Goal: Information Seeking & Learning: Stay updated

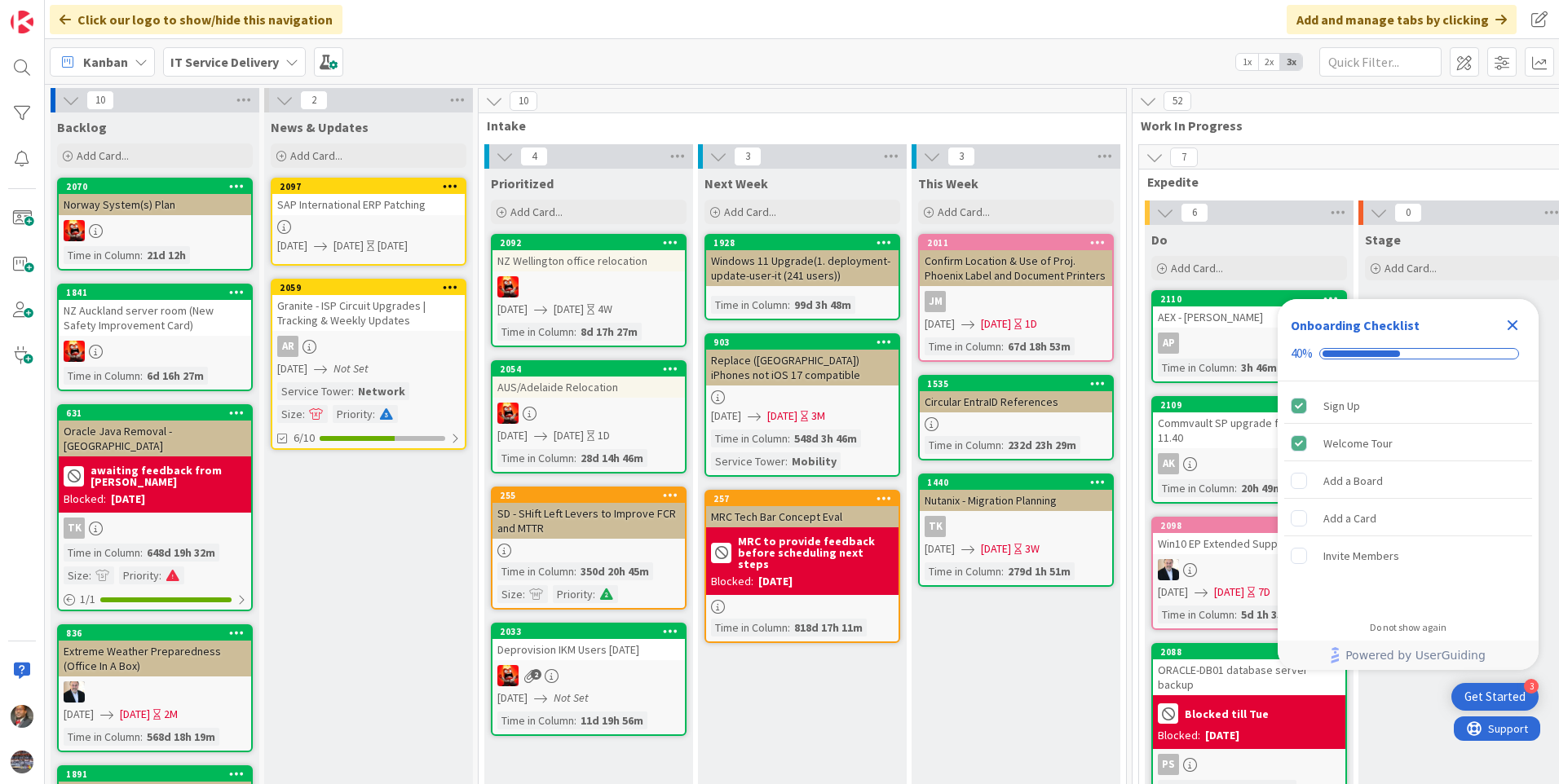
click at [1517, 321] on icon "Close Checklist" at bounding box center [1513, 326] width 11 height 11
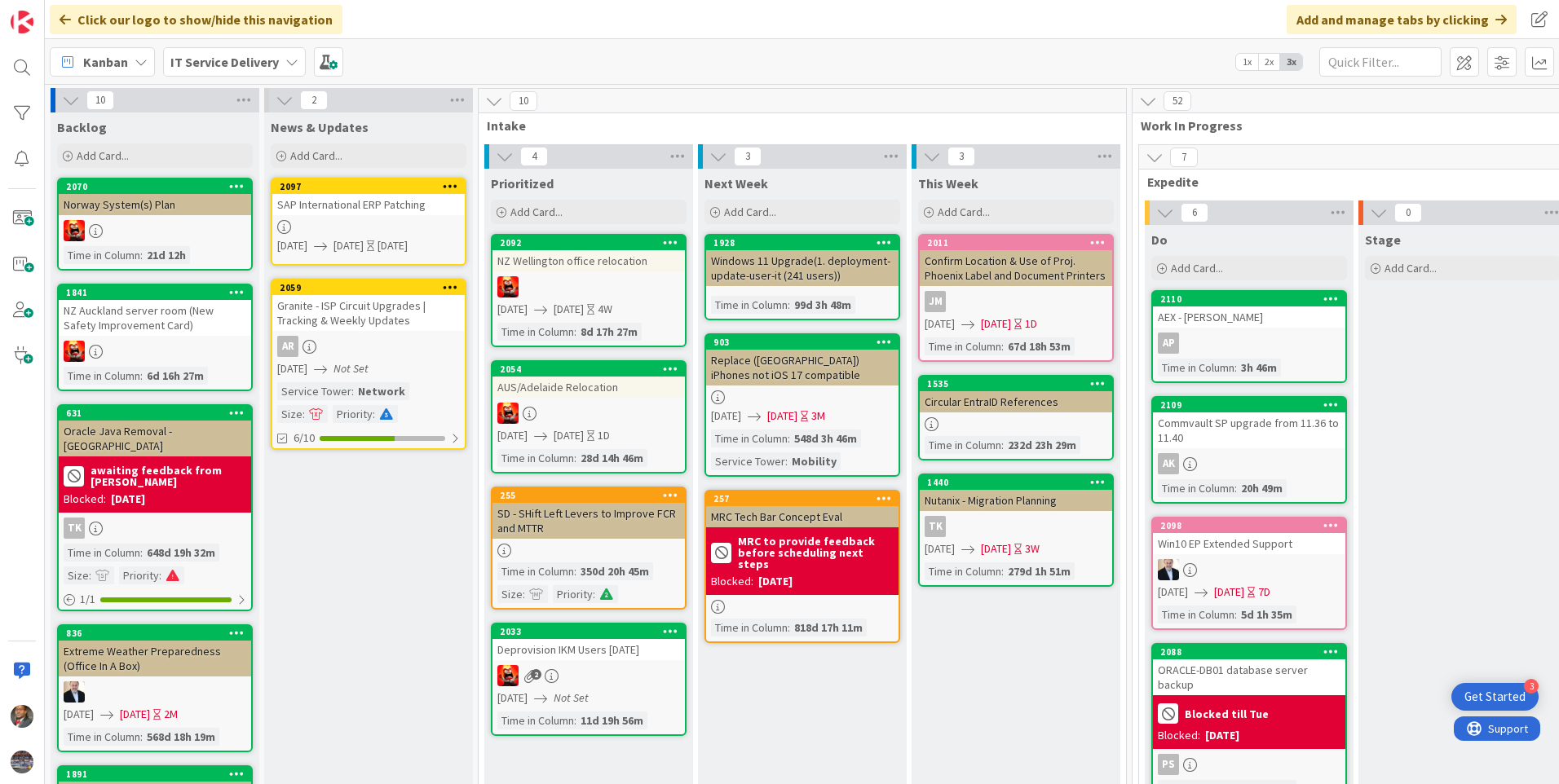
click at [289, 58] on icon at bounding box center [291, 61] width 13 height 13
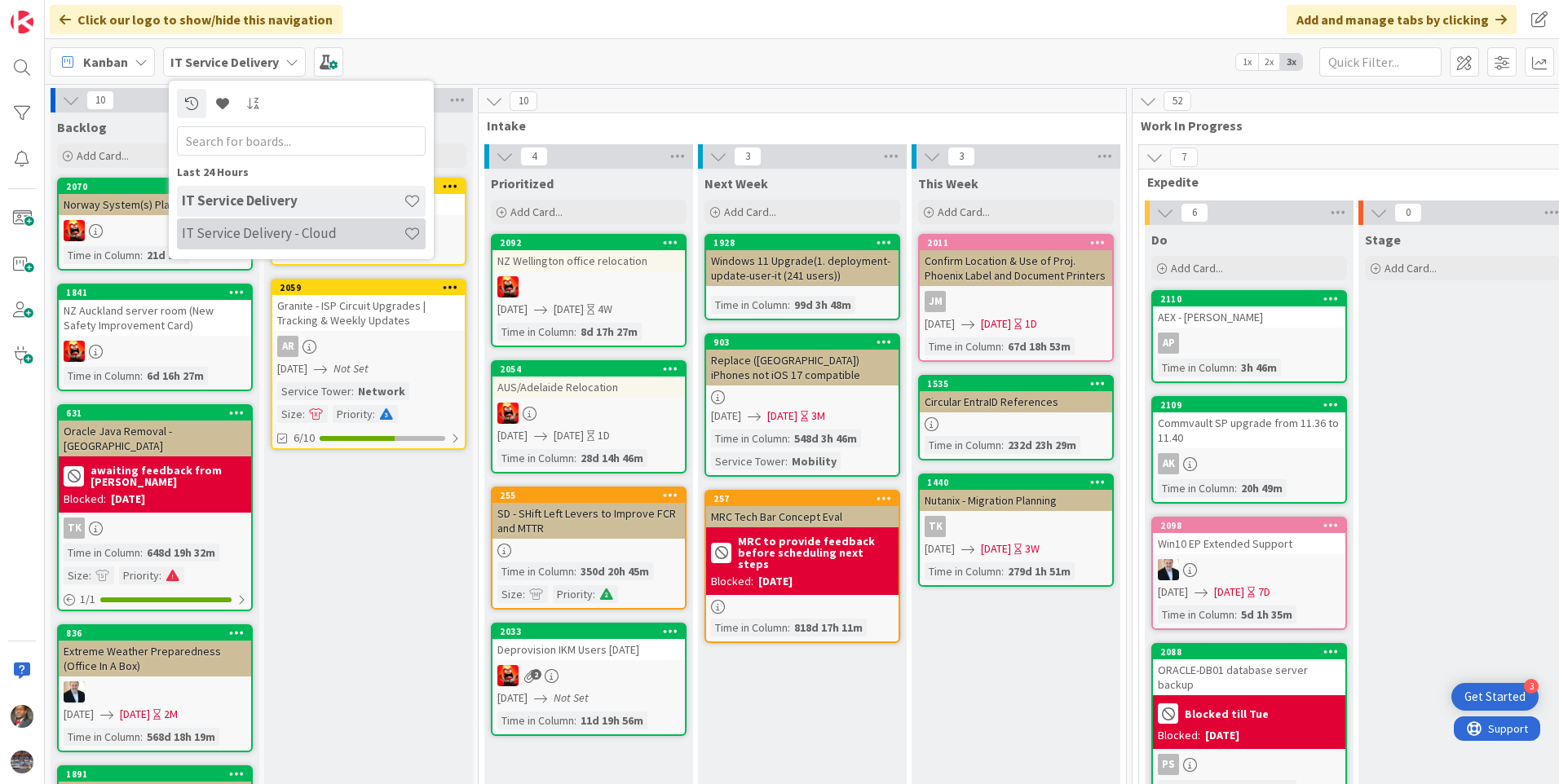
click at [274, 238] on h4 "IT Service Delivery - Cloud" at bounding box center [292, 232] width 222 height 16
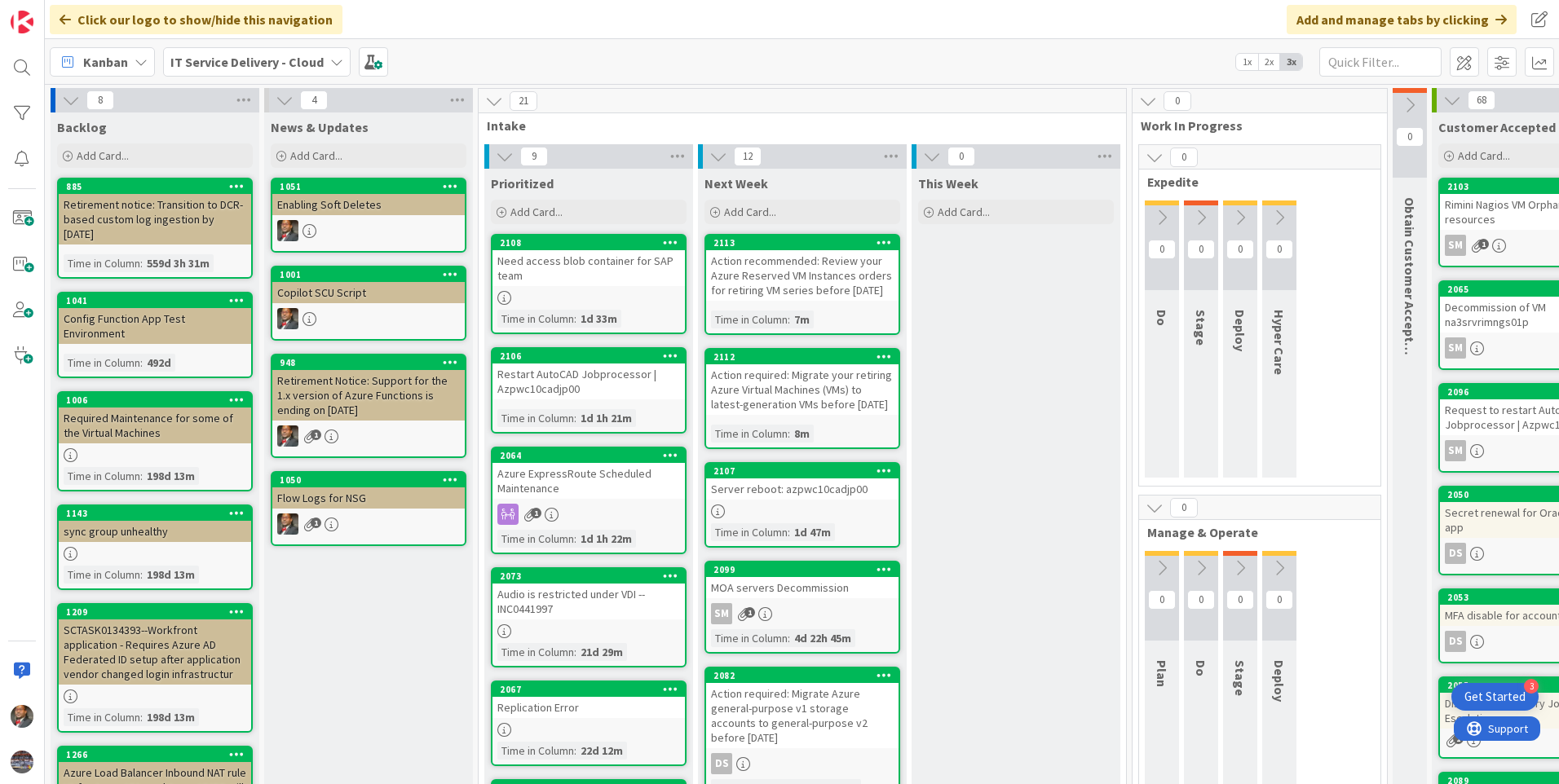
click at [542, 276] on div "Need access blob container for SAP team" at bounding box center [589, 268] width 192 height 36
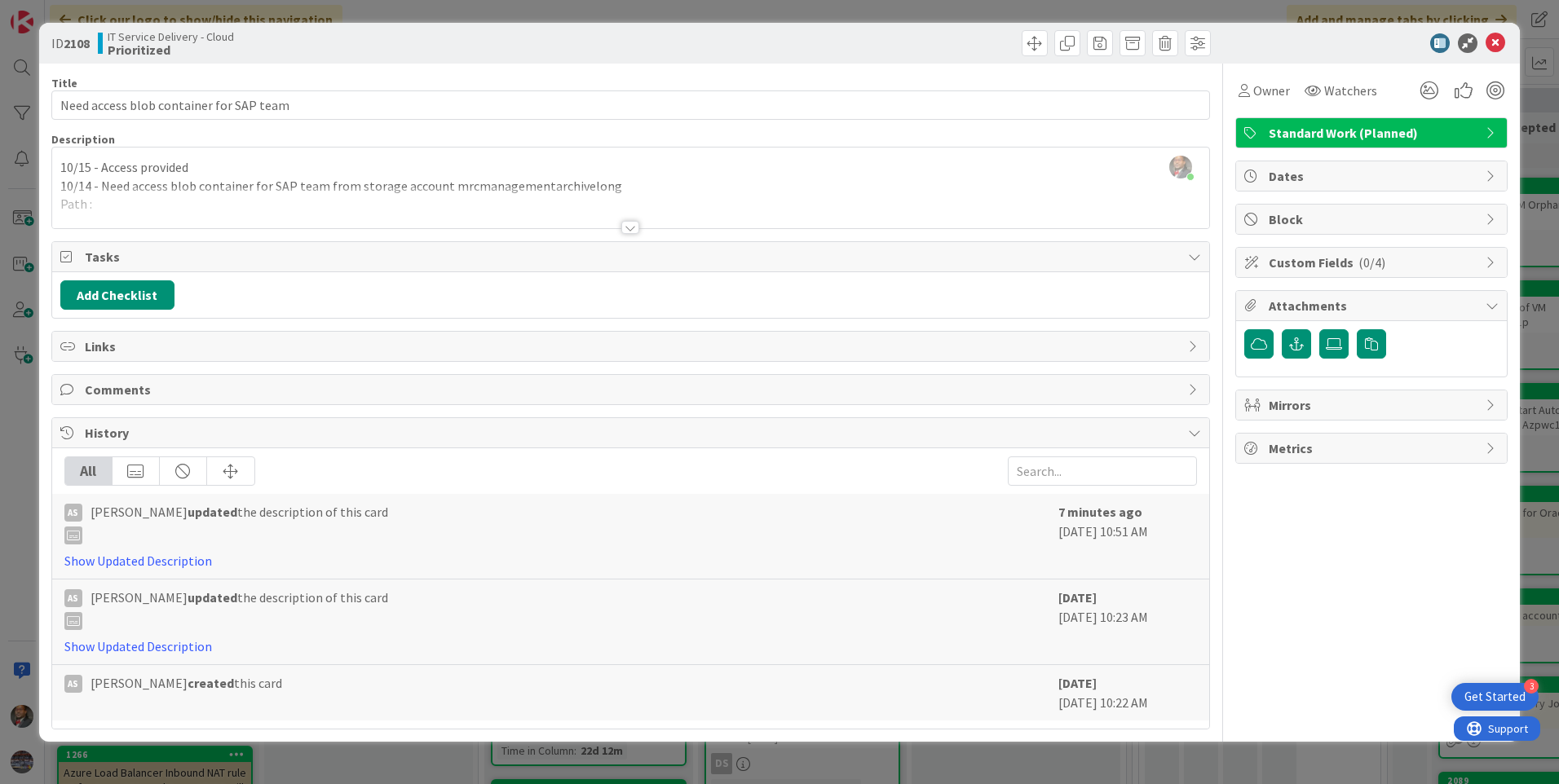
click at [622, 232] on div at bounding box center [630, 227] width 18 height 13
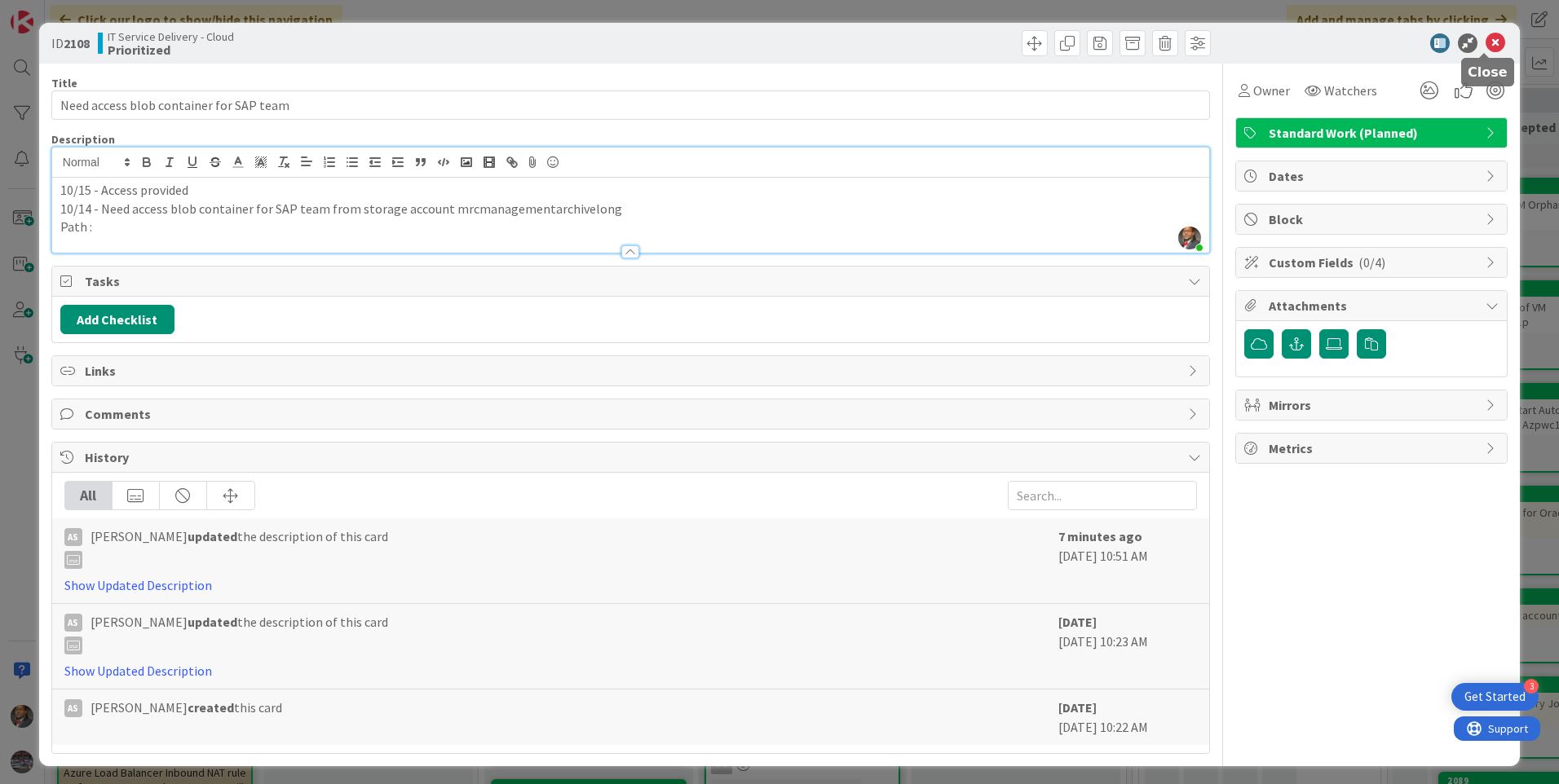
click at [1488, 45] on icon at bounding box center [1495, 43] width 19 height 19
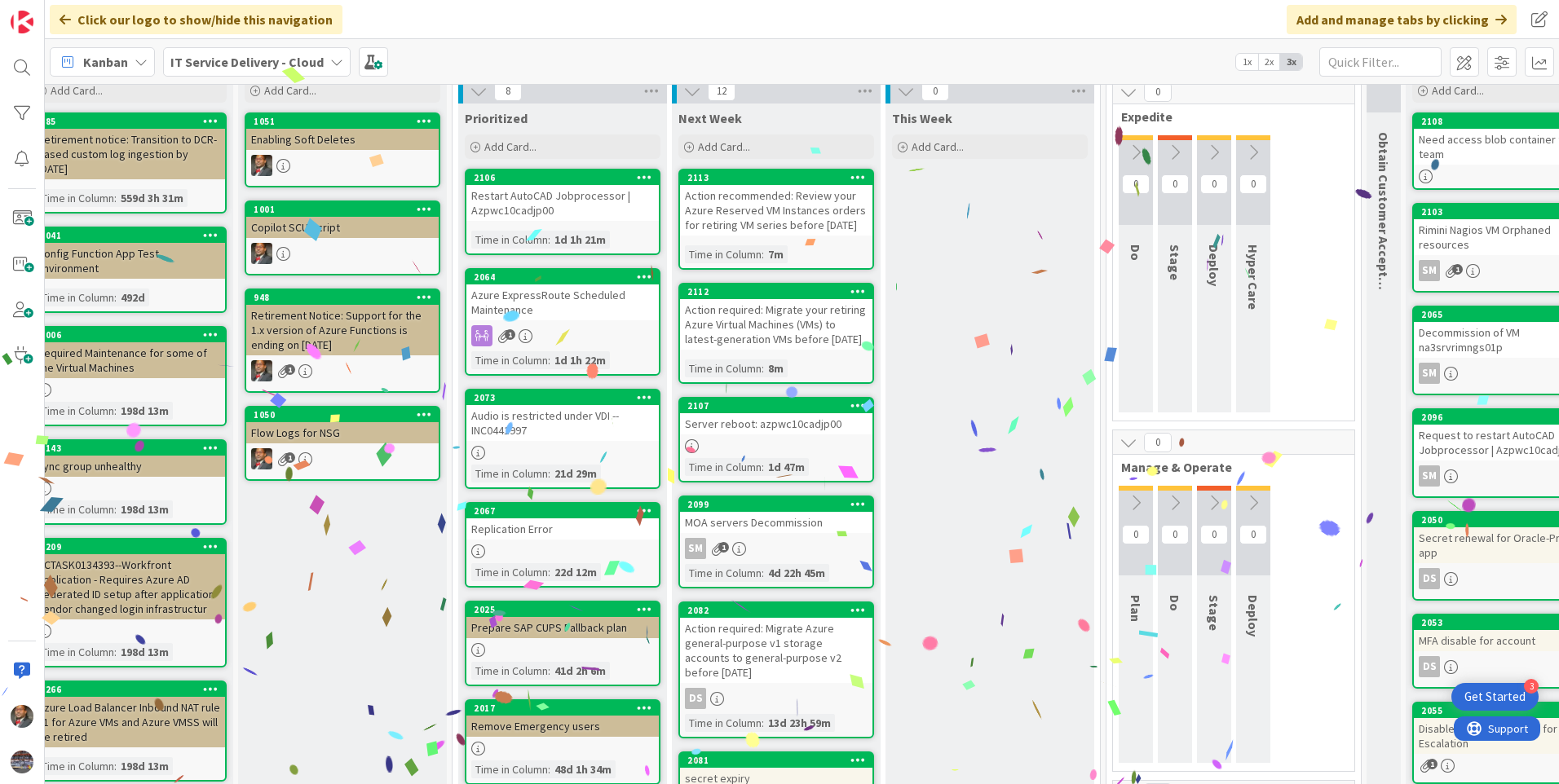
scroll to position [82, 26]
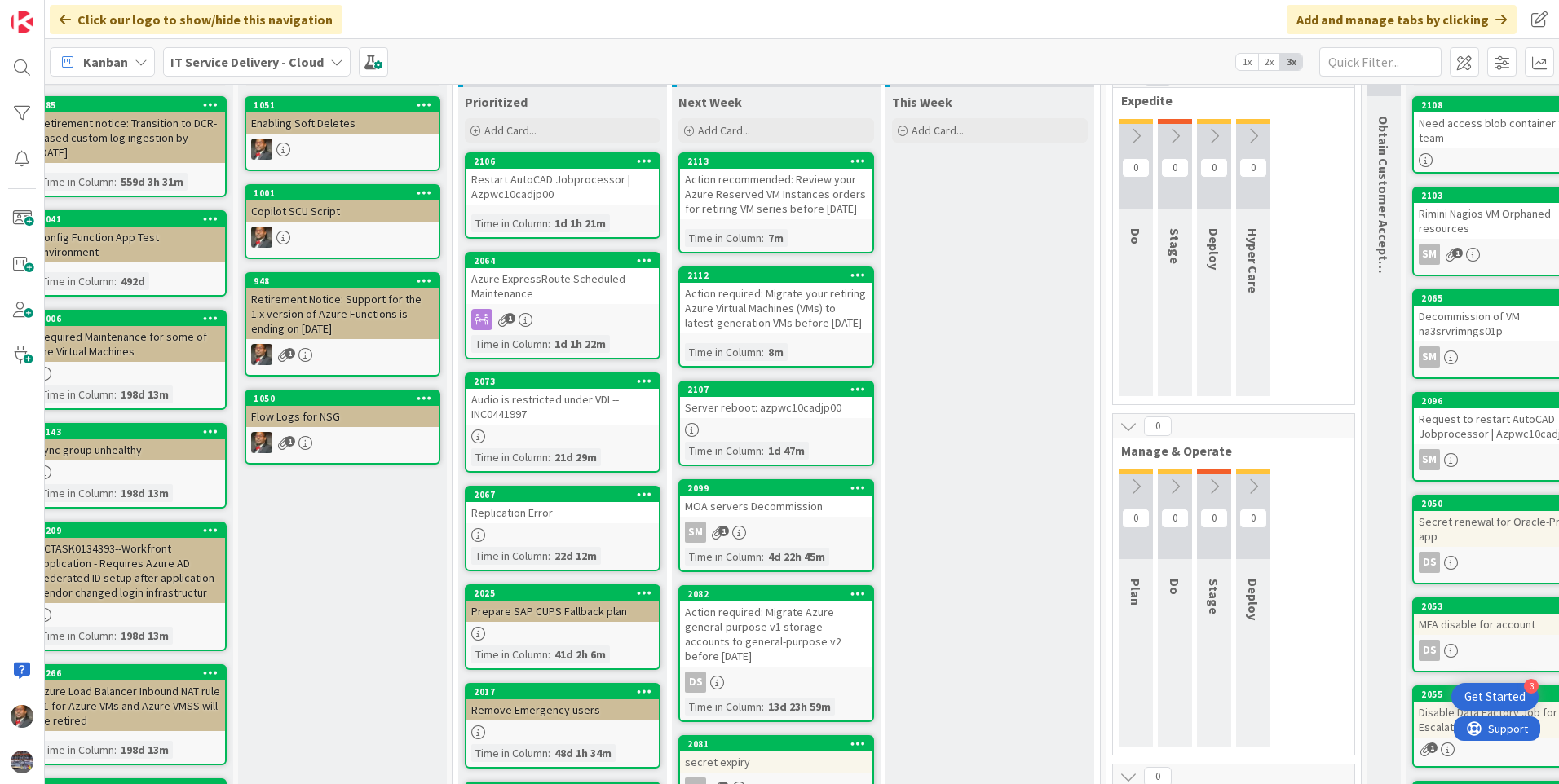
click at [524, 188] on div "Restart AutoCAD Jobprocessor | Azpwc10cadjp00" at bounding box center [563, 186] width 192 height 36
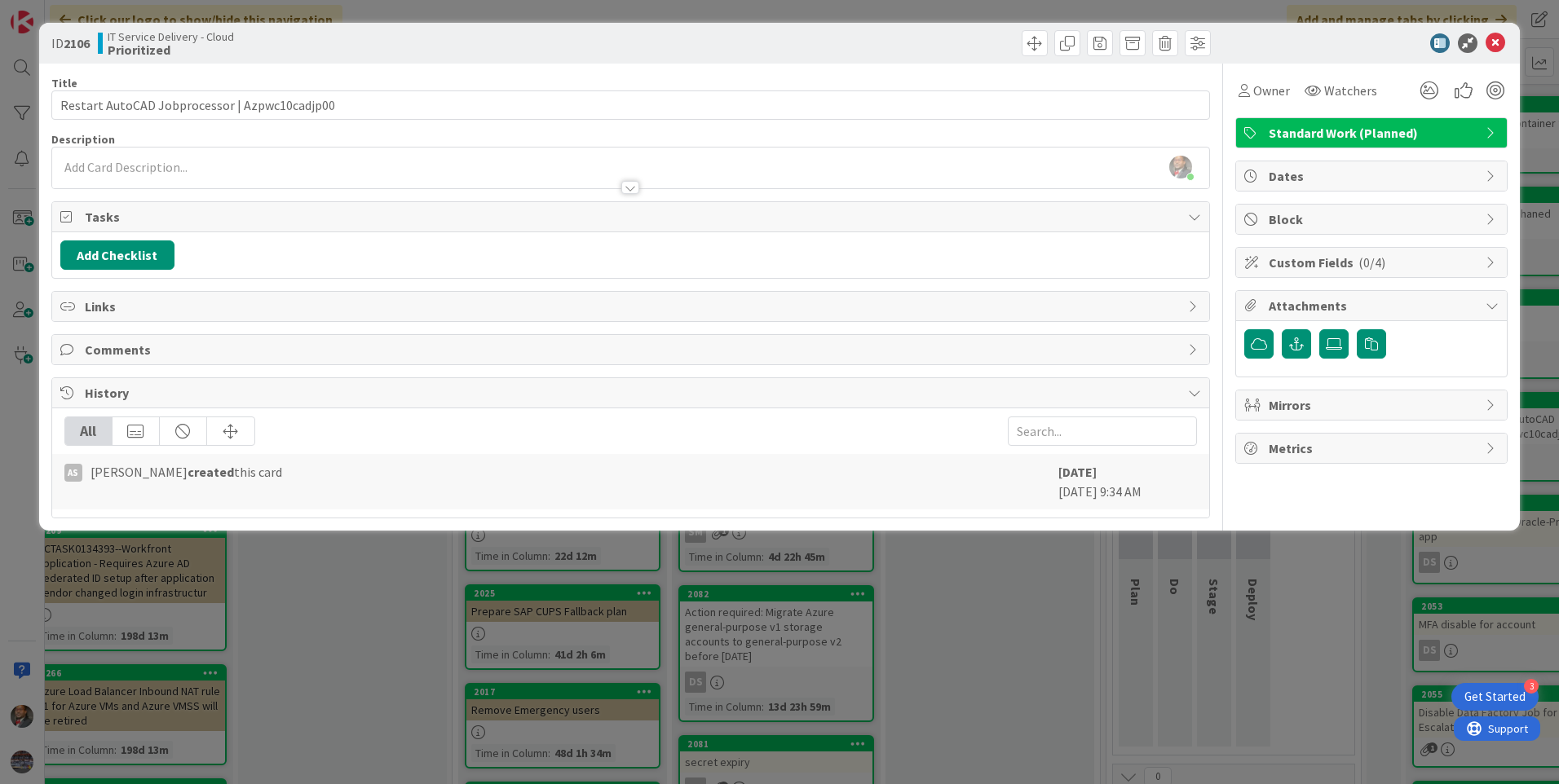
click at [200, 165] on div "[PERSON_NAME] just joined" at bounding box center [631, 168] width 1157 height 40
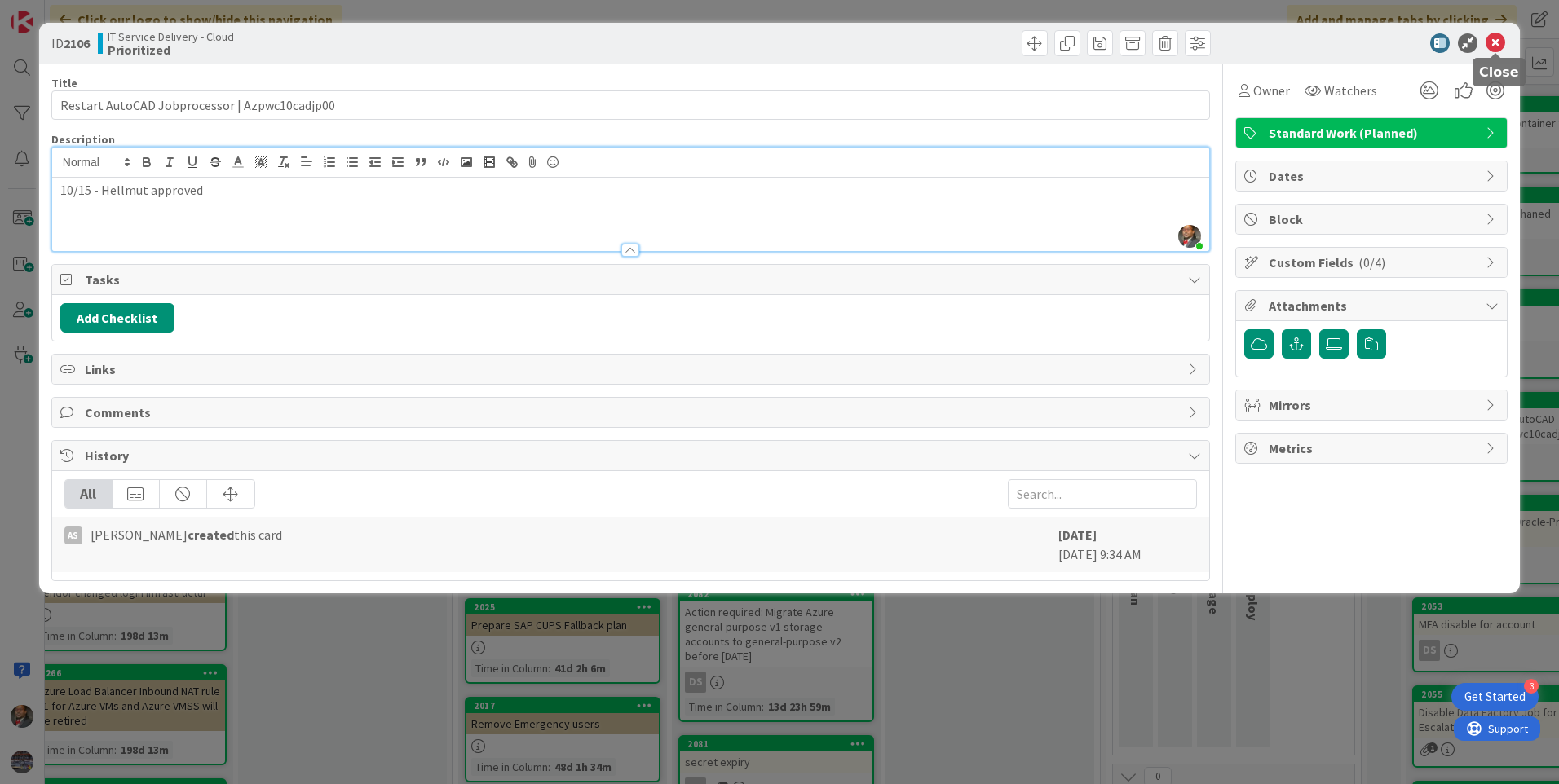
click at [1496, 49] on icon at bounding box center [1495, 43] width 19 height 19
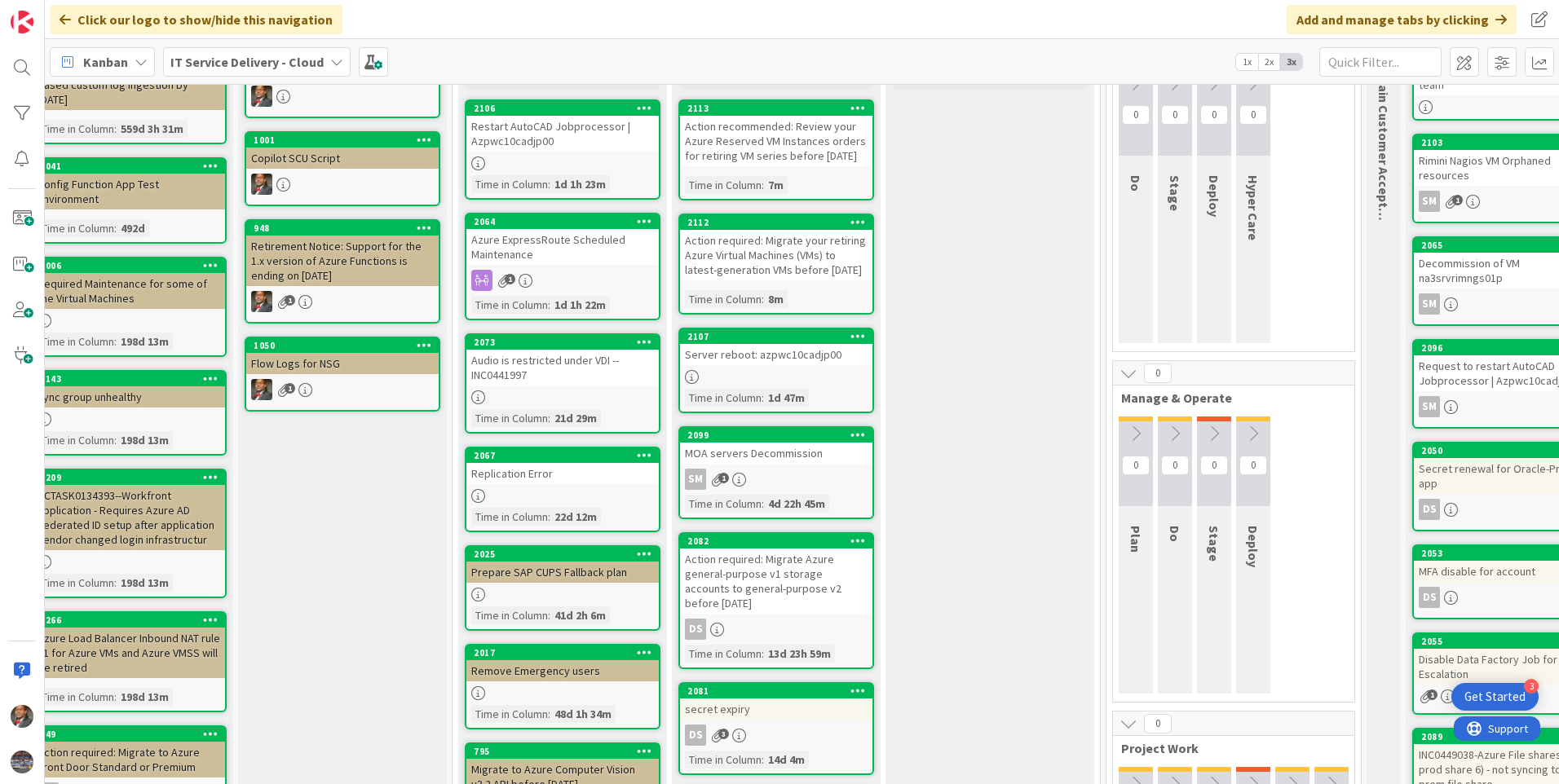
scroll to position [163, 26]
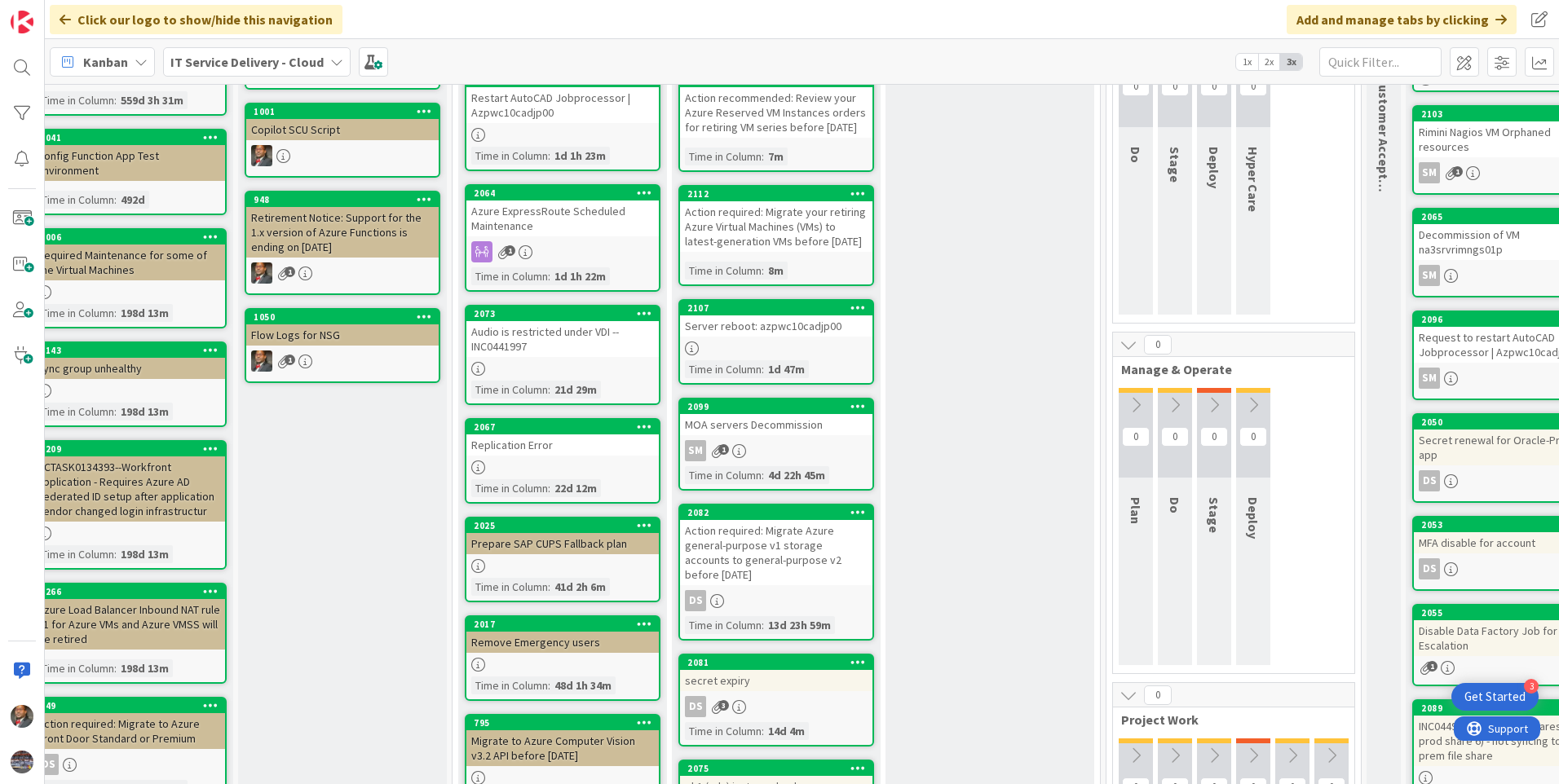
click at [540, 227] on div "Azure ExpressRoute Scheduled Maintenance" at bounding box center [563, 218] width 192 height 36
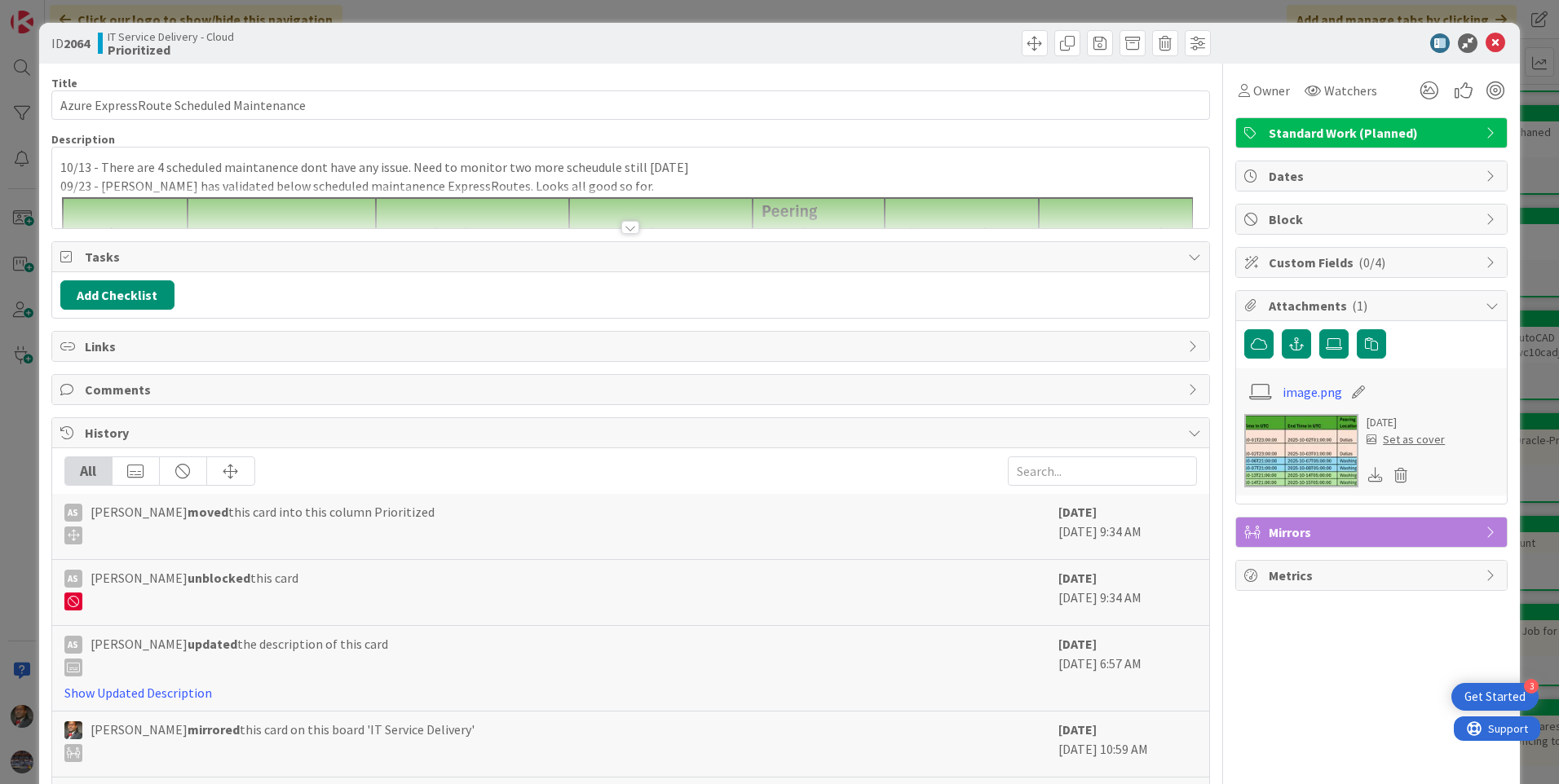
click at [627, 232] on div at bounding box center [630, 227] width 18 height 13
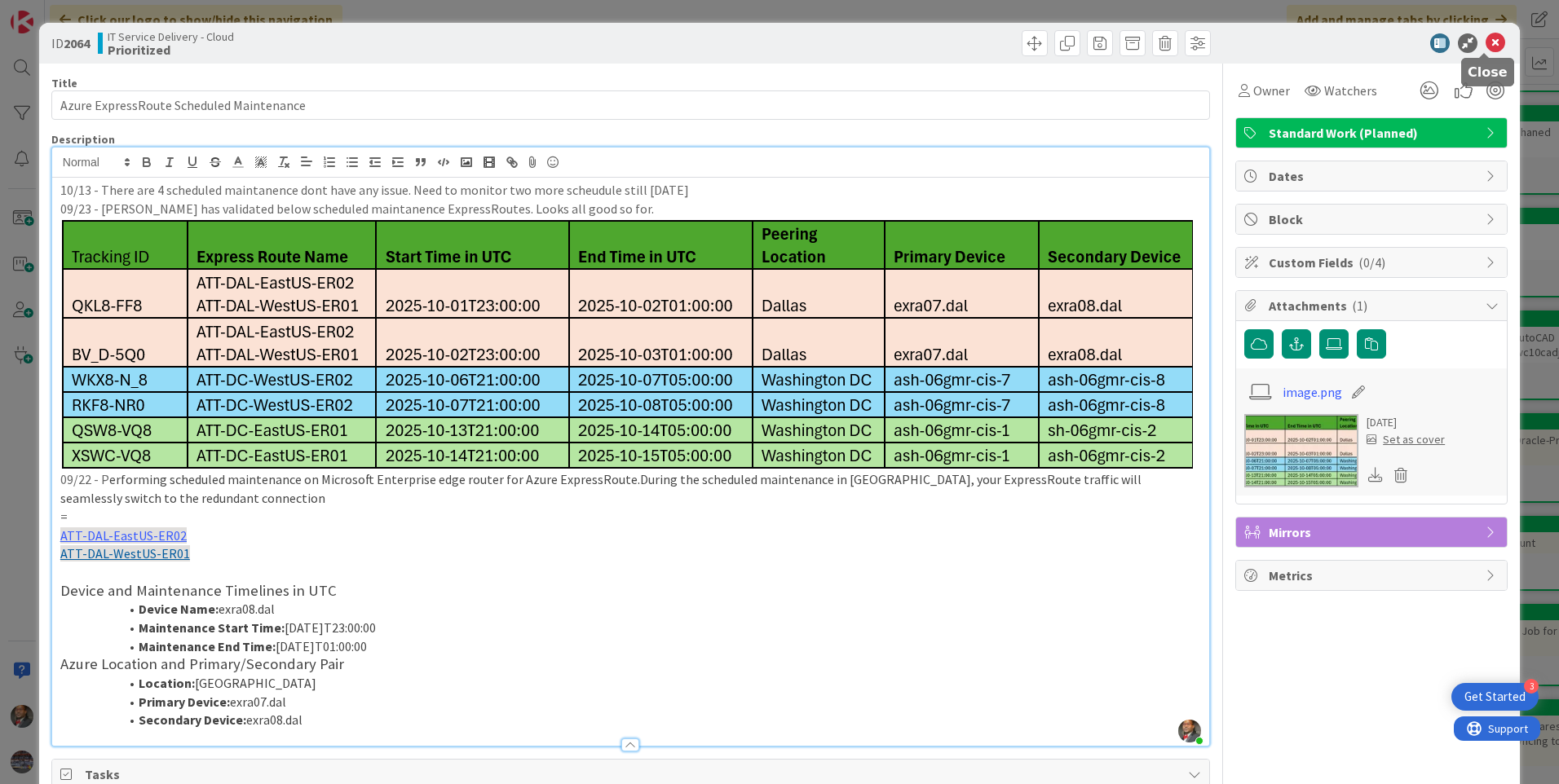
click at [1486, 45] on icon at bounding box center [1495, 43] width 19 height 19
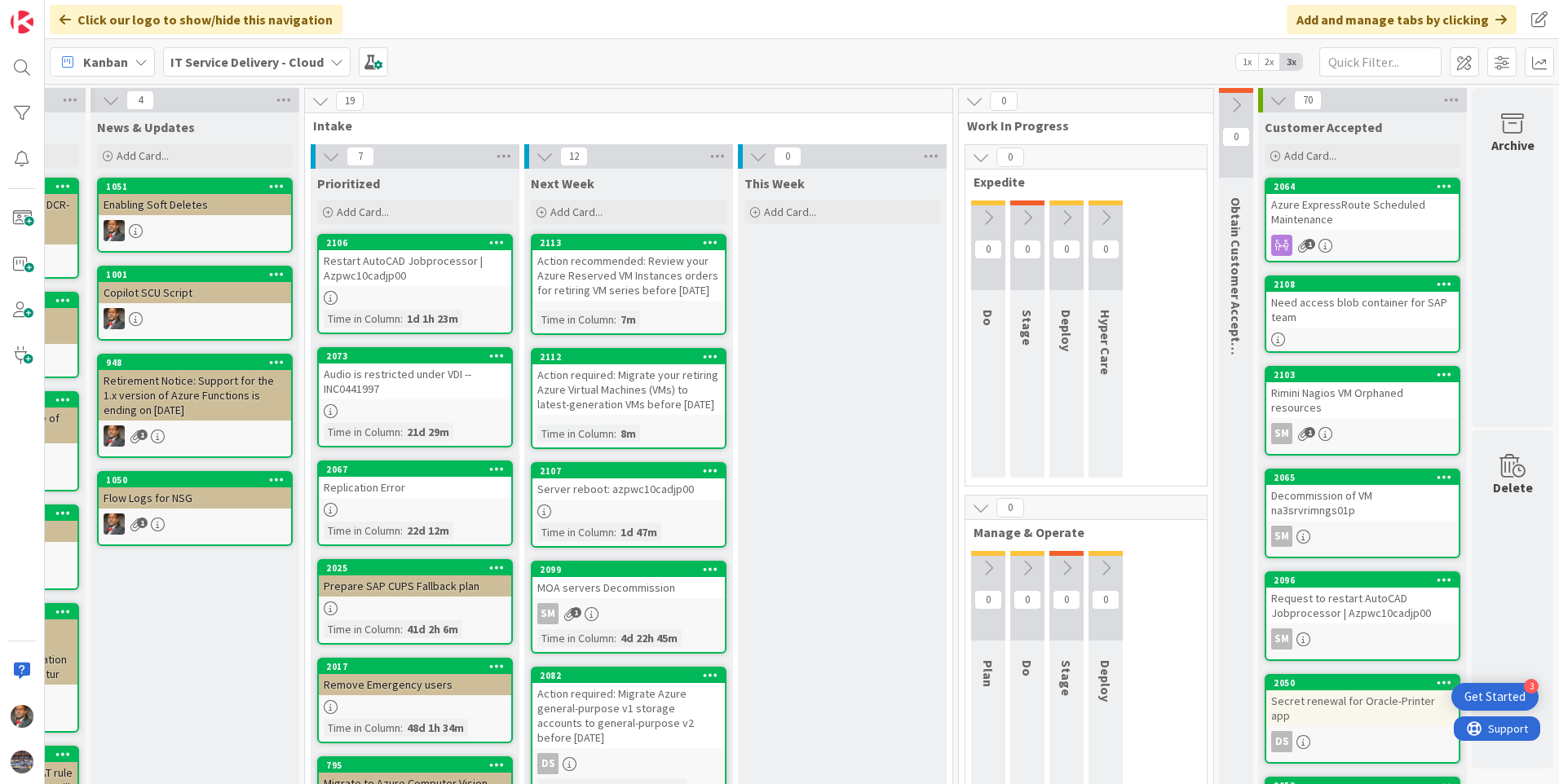
scroll to position [82, 186]
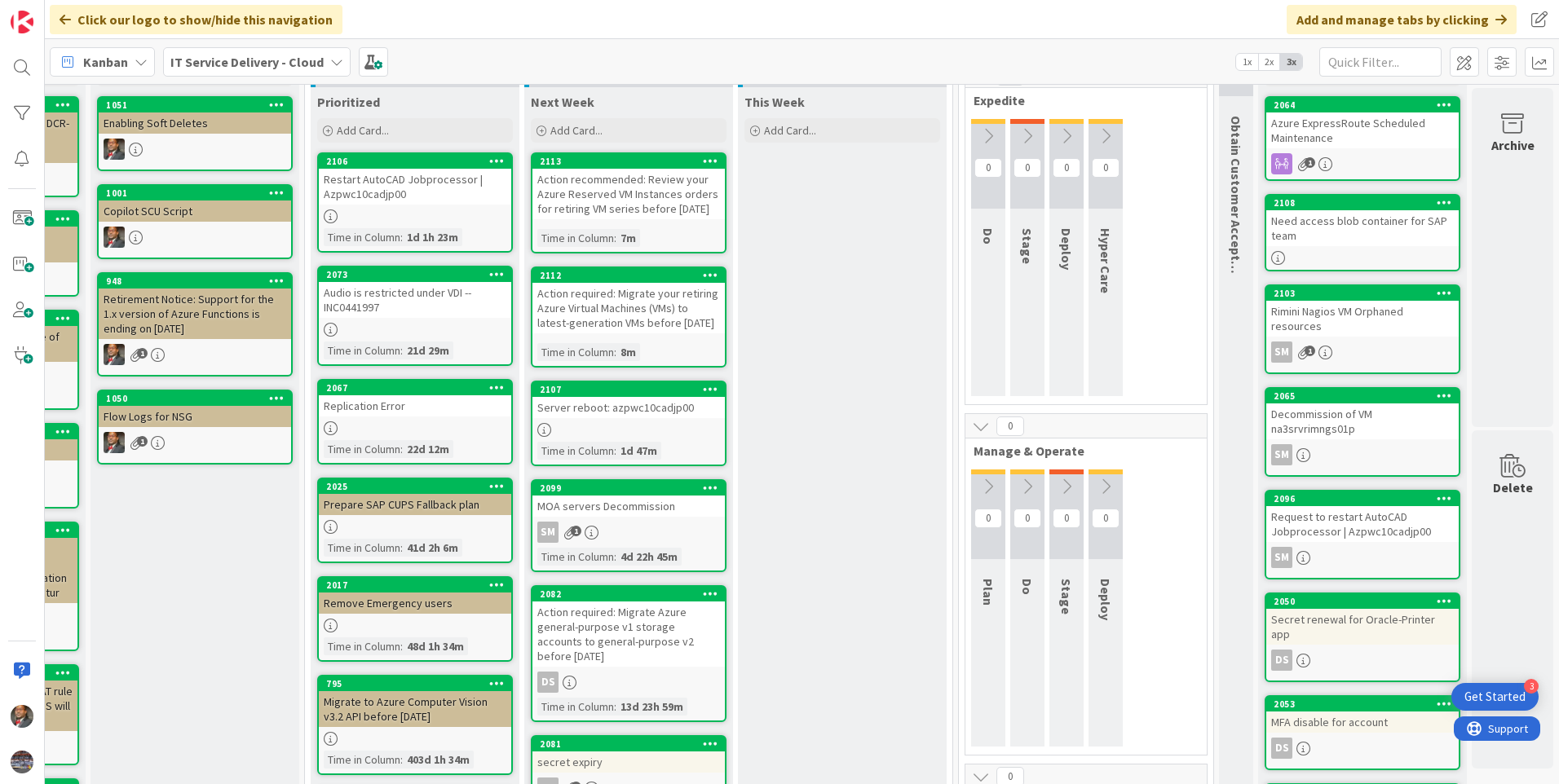
click at [579, 543] on div "SM 1" at bounding box center [628, 532] width 192 height 21
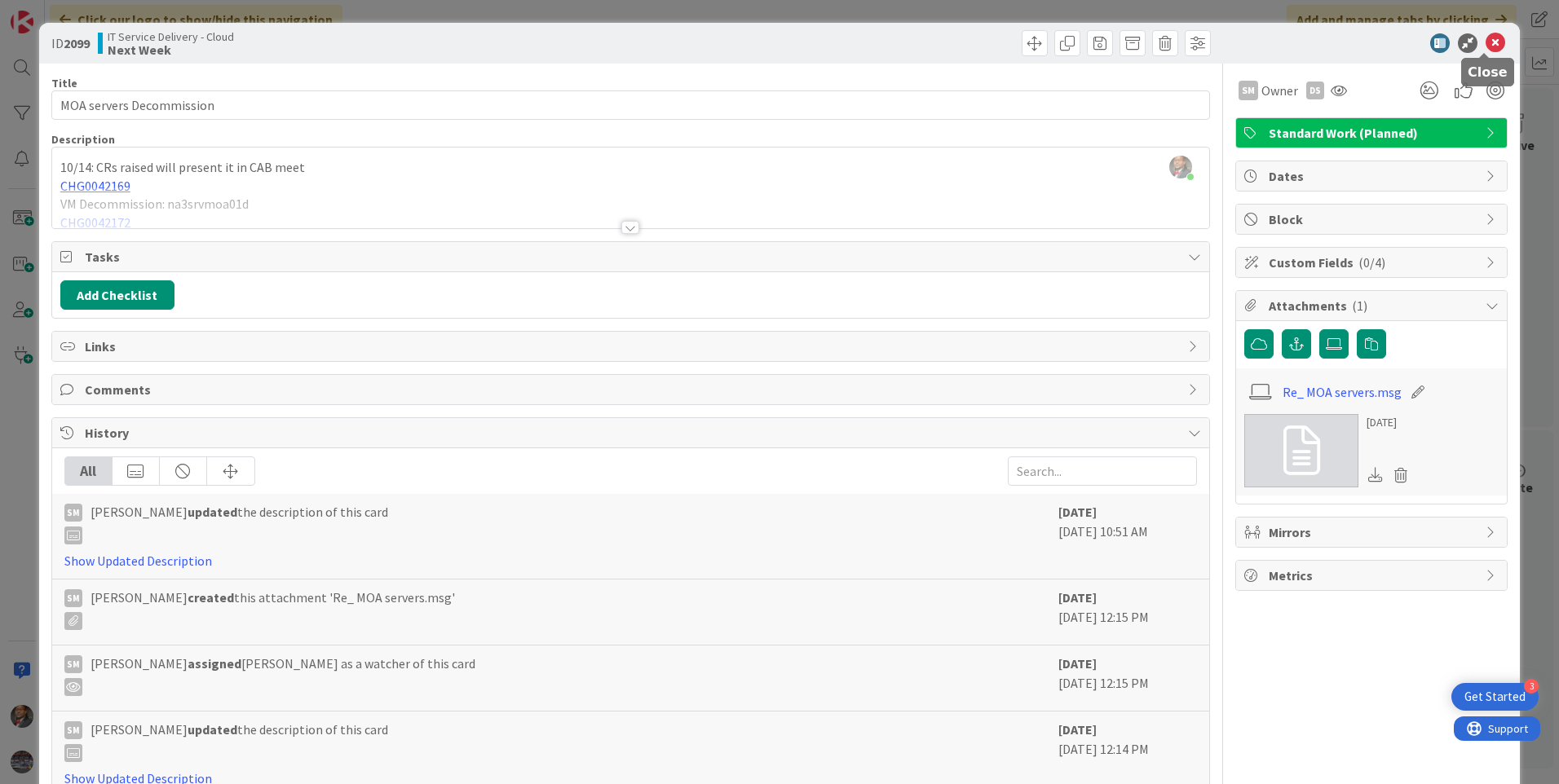
click at [1487, 43] on icon at bounding box center [1495, 43] width 19 height 19
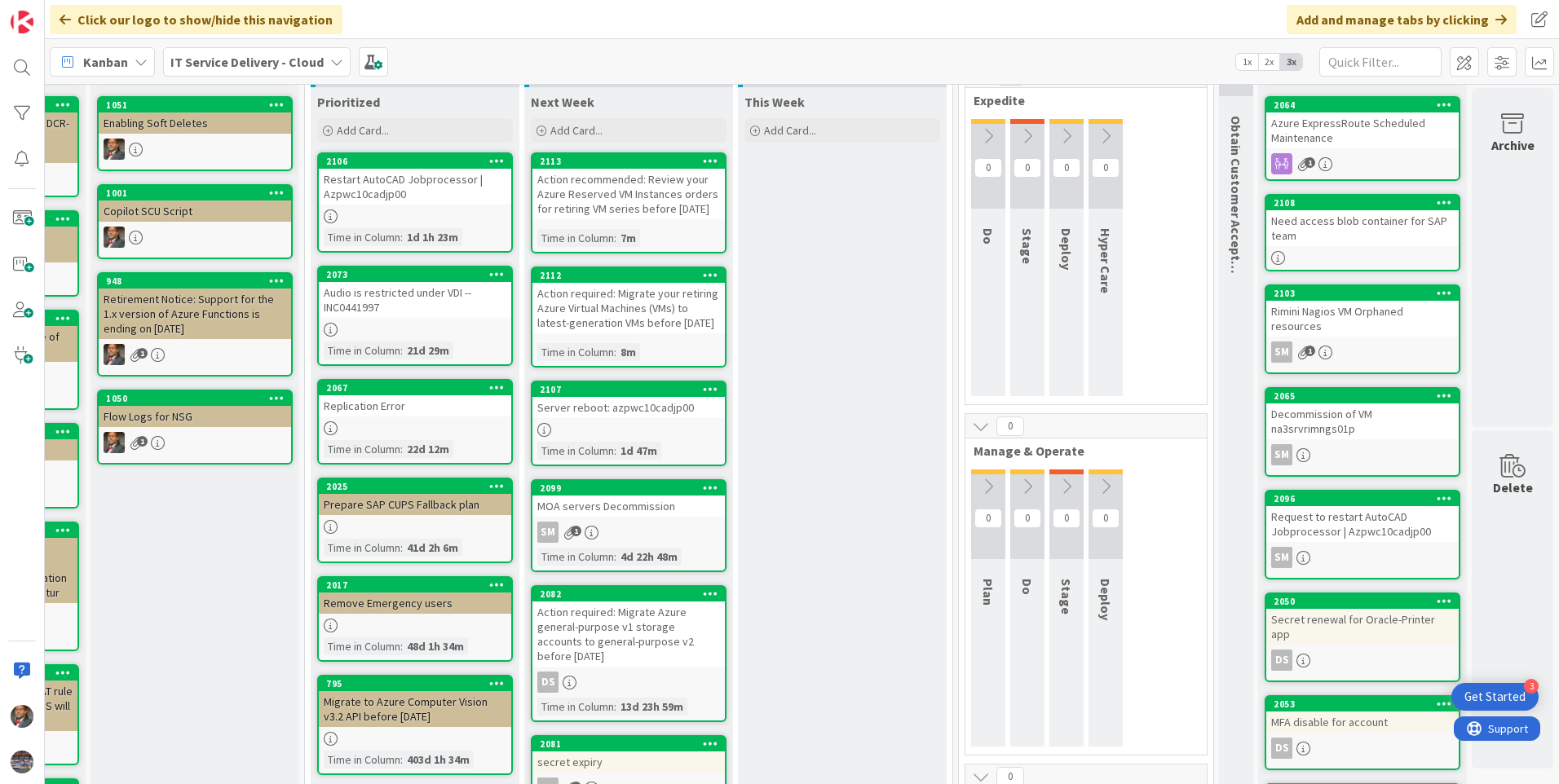
click at [615, 195] on div "Action recommended: Review your Azure Reserved VM Instances orders for retiring…" at bounding box center [628, 194] width 192 height 51
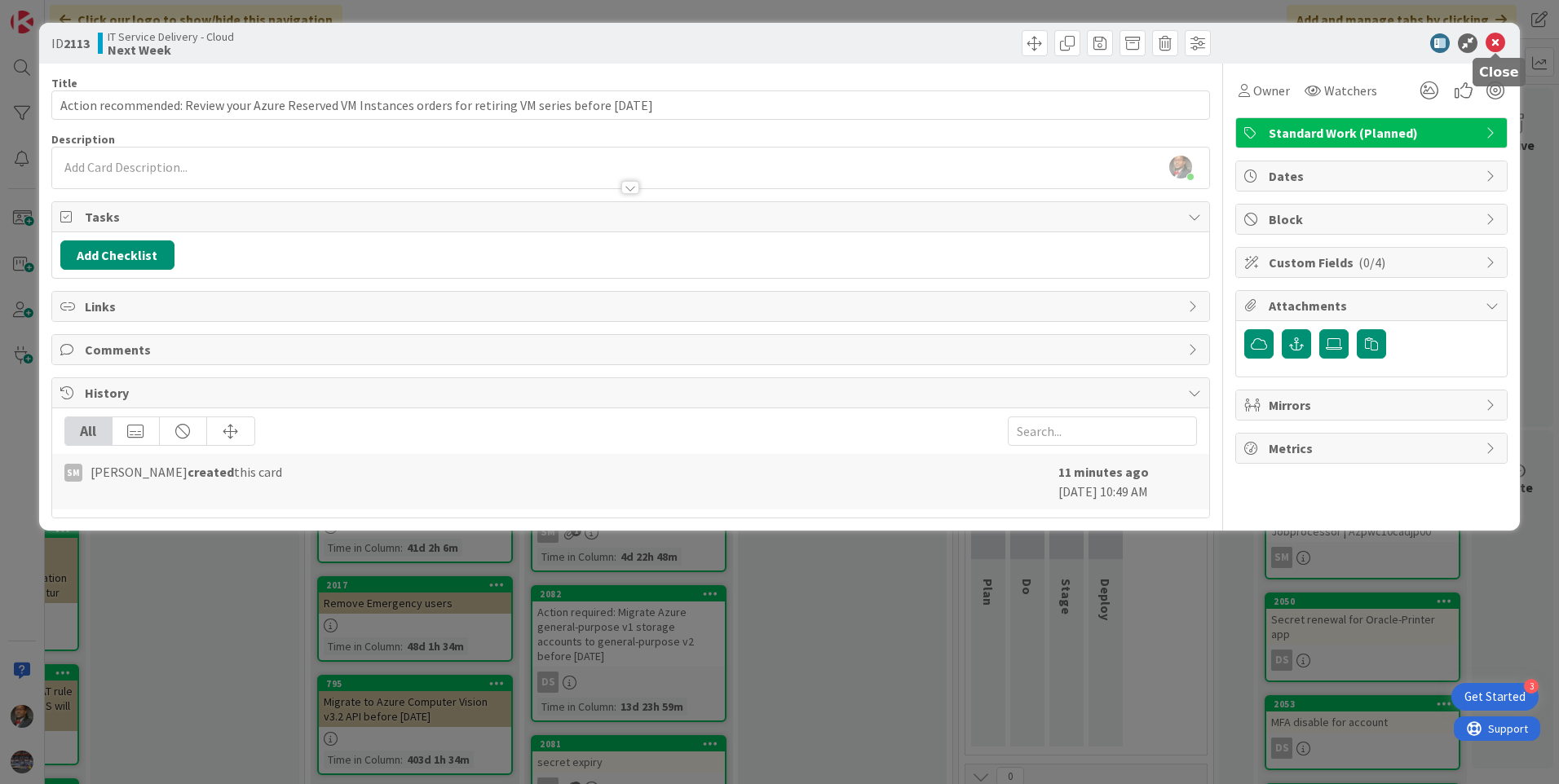
click at [1490, 40] on icon at bounding box center [1495, 43] width 19 height 19
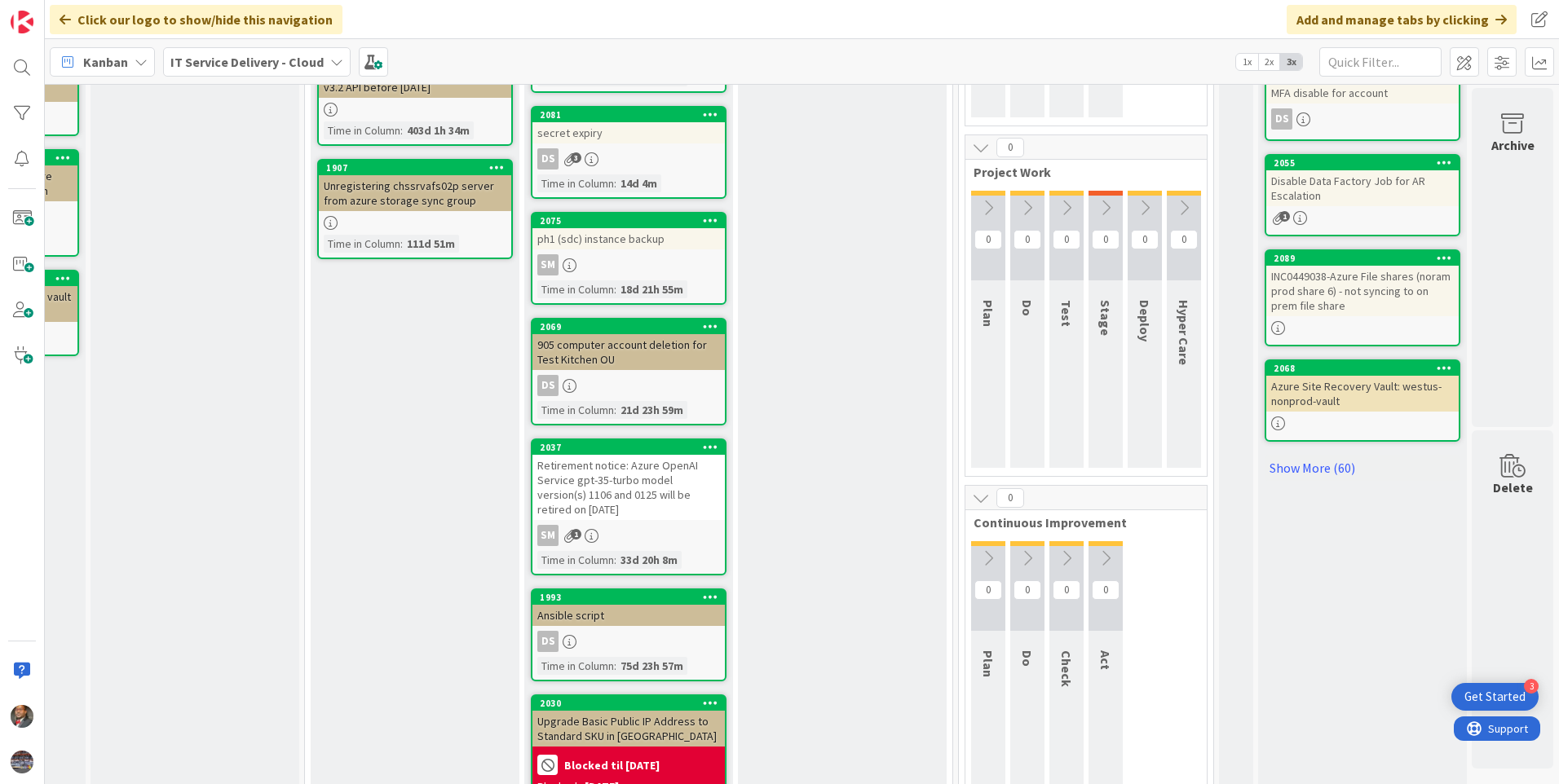
scroll to position [733, 186]
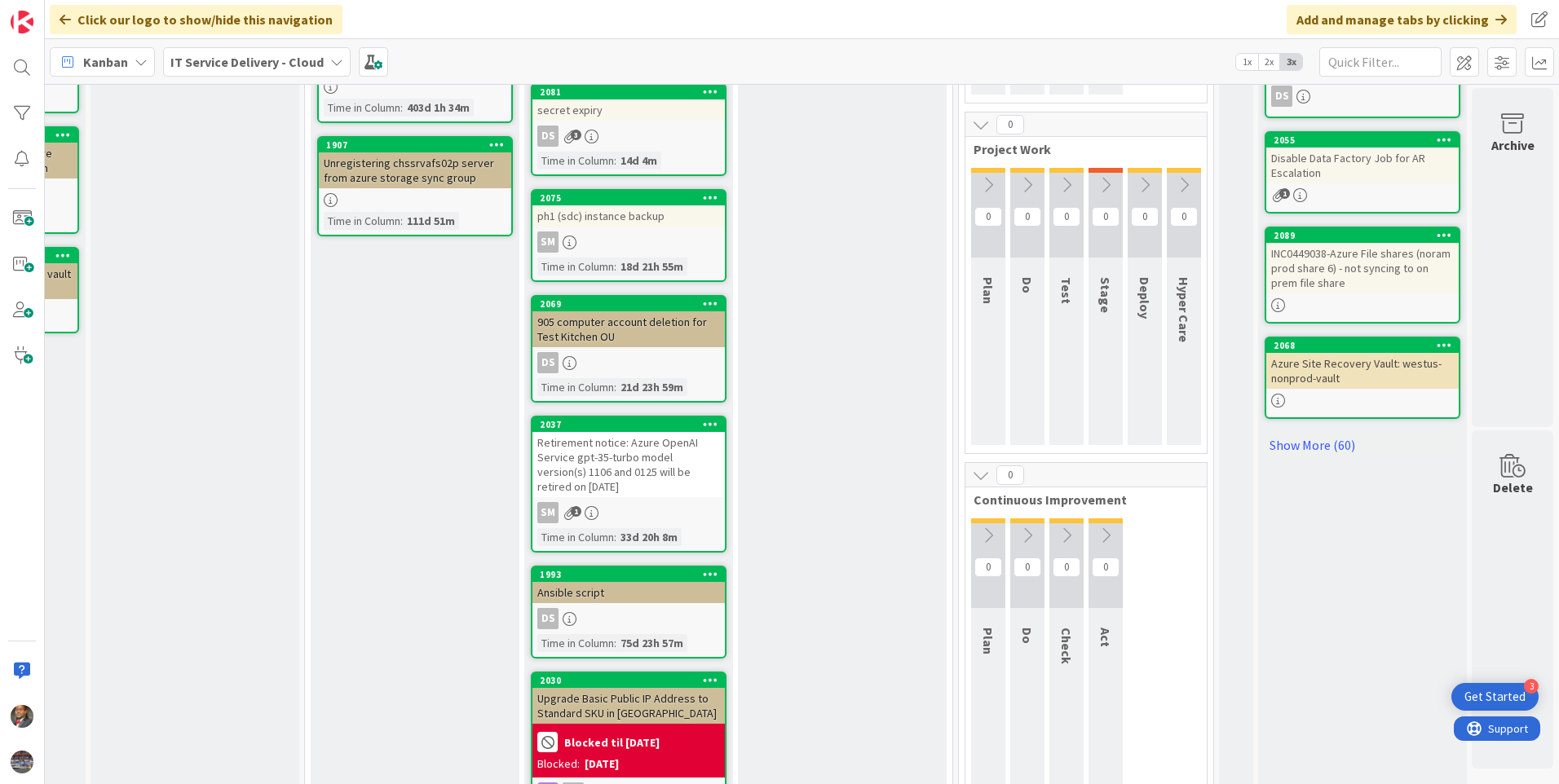
click at [608, 498] on div "Retirement notice: Azure OpenAI Service gpt-35-turbo model version(s) 1106 and …" at bounding box center [628, 464] width 192 height 65
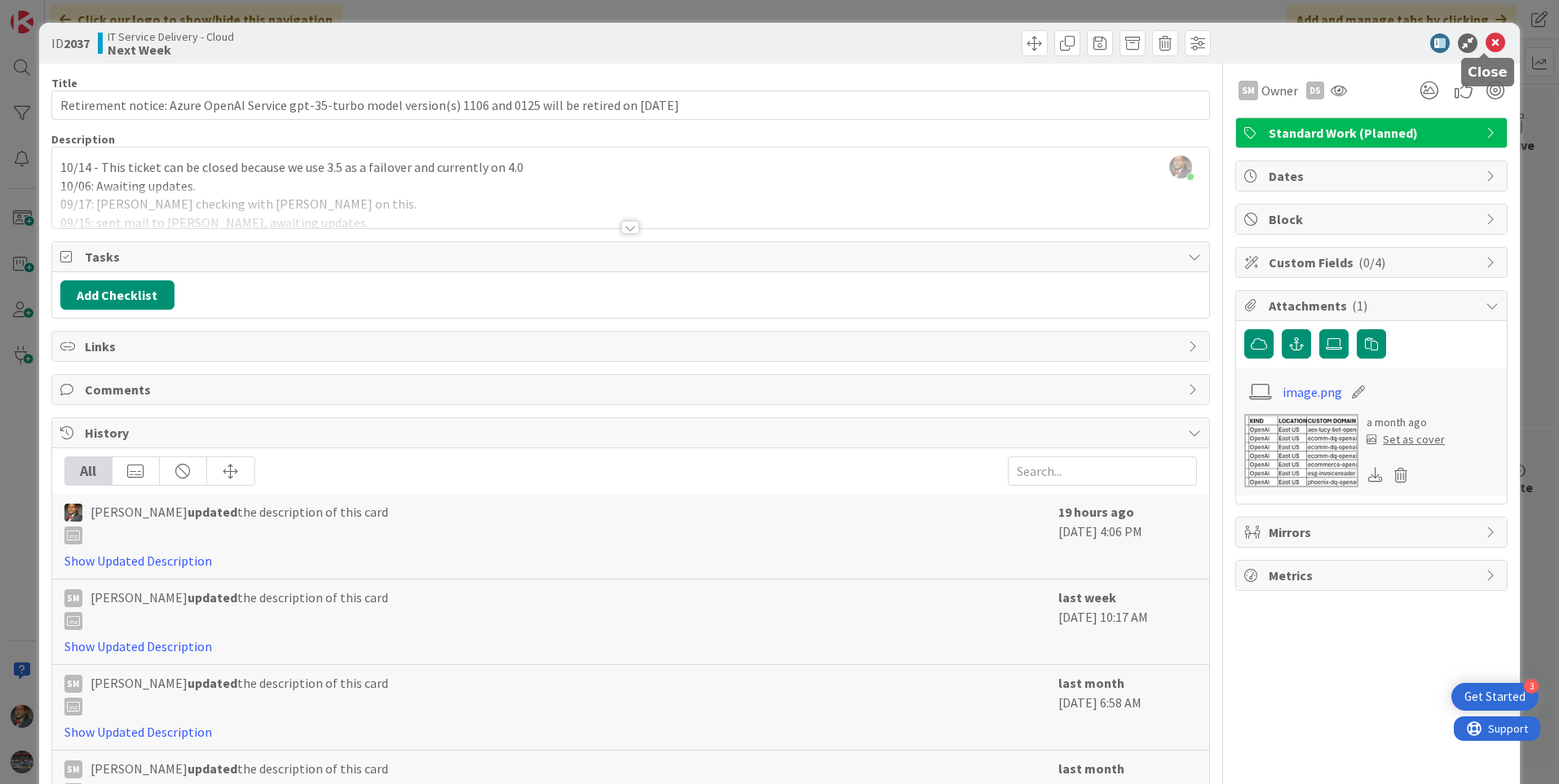
click at [1486, 34] on icon at bounding box center [1495, 43] width 19 height 19
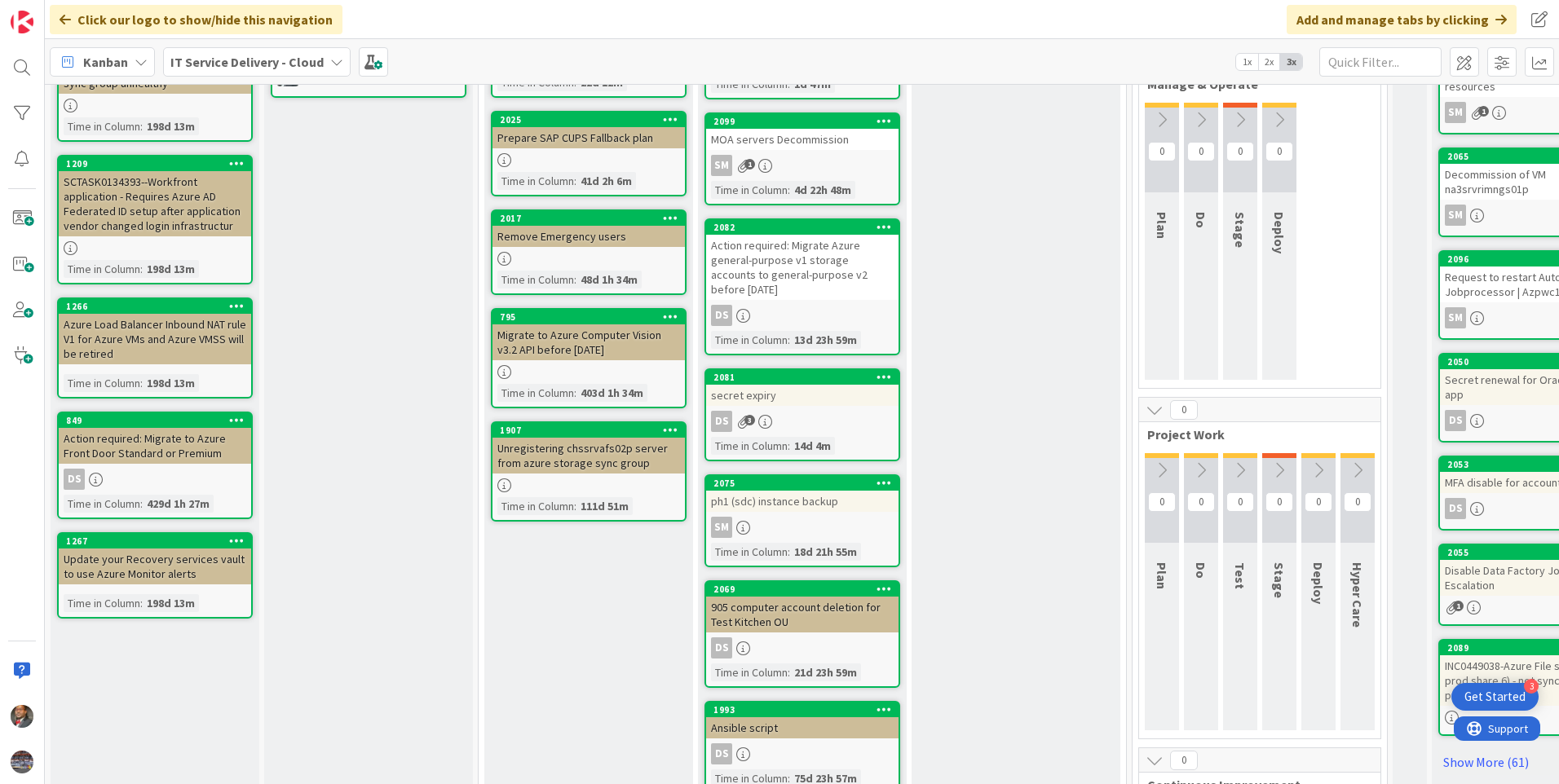
scroll to position [489, 0]
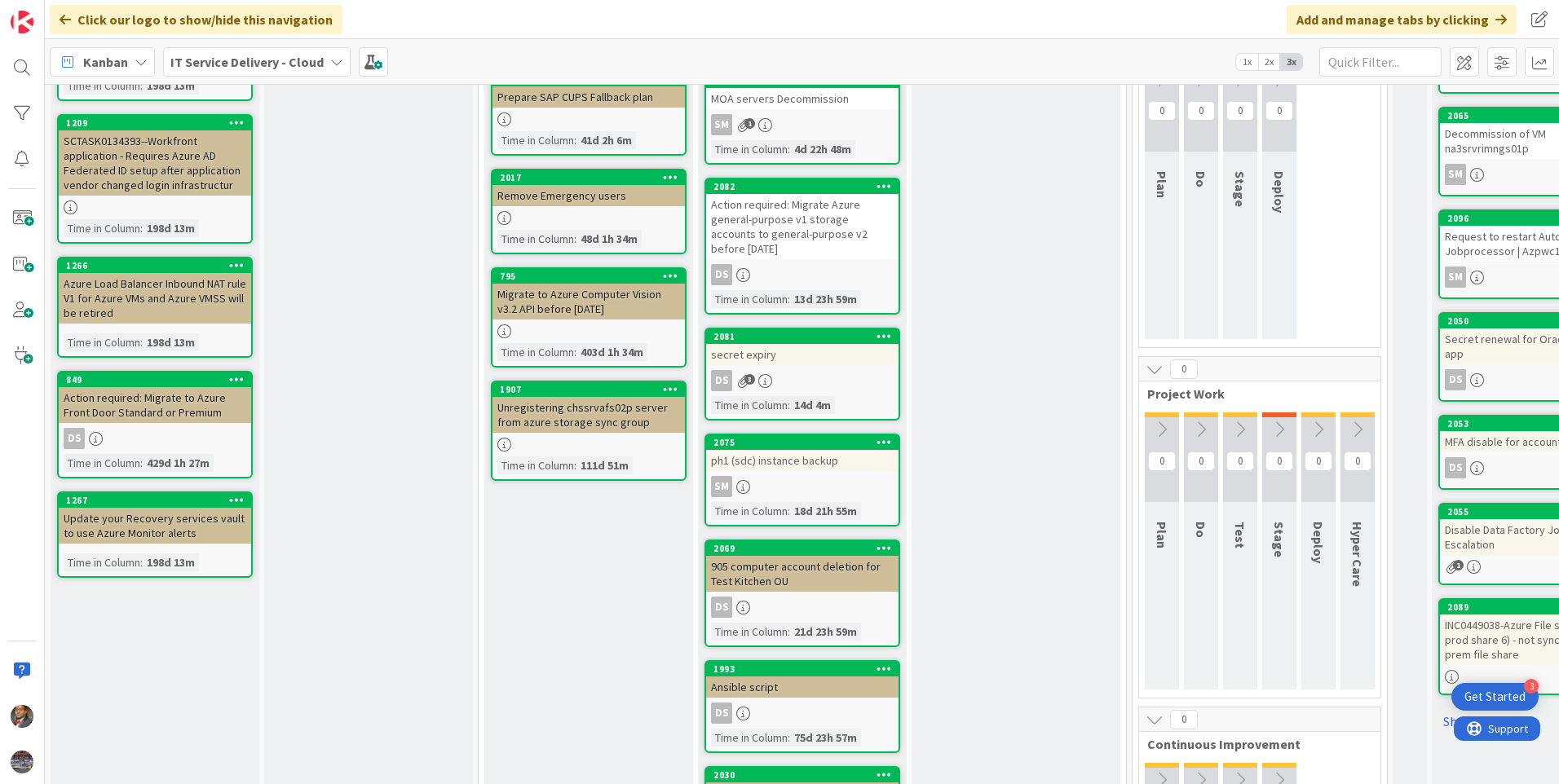
click at [767, 240] on div "Action required: Migrate Azure general-purpose v1 storage accounts to general-p…" at bounding box center [802, 226] width 192 height 65
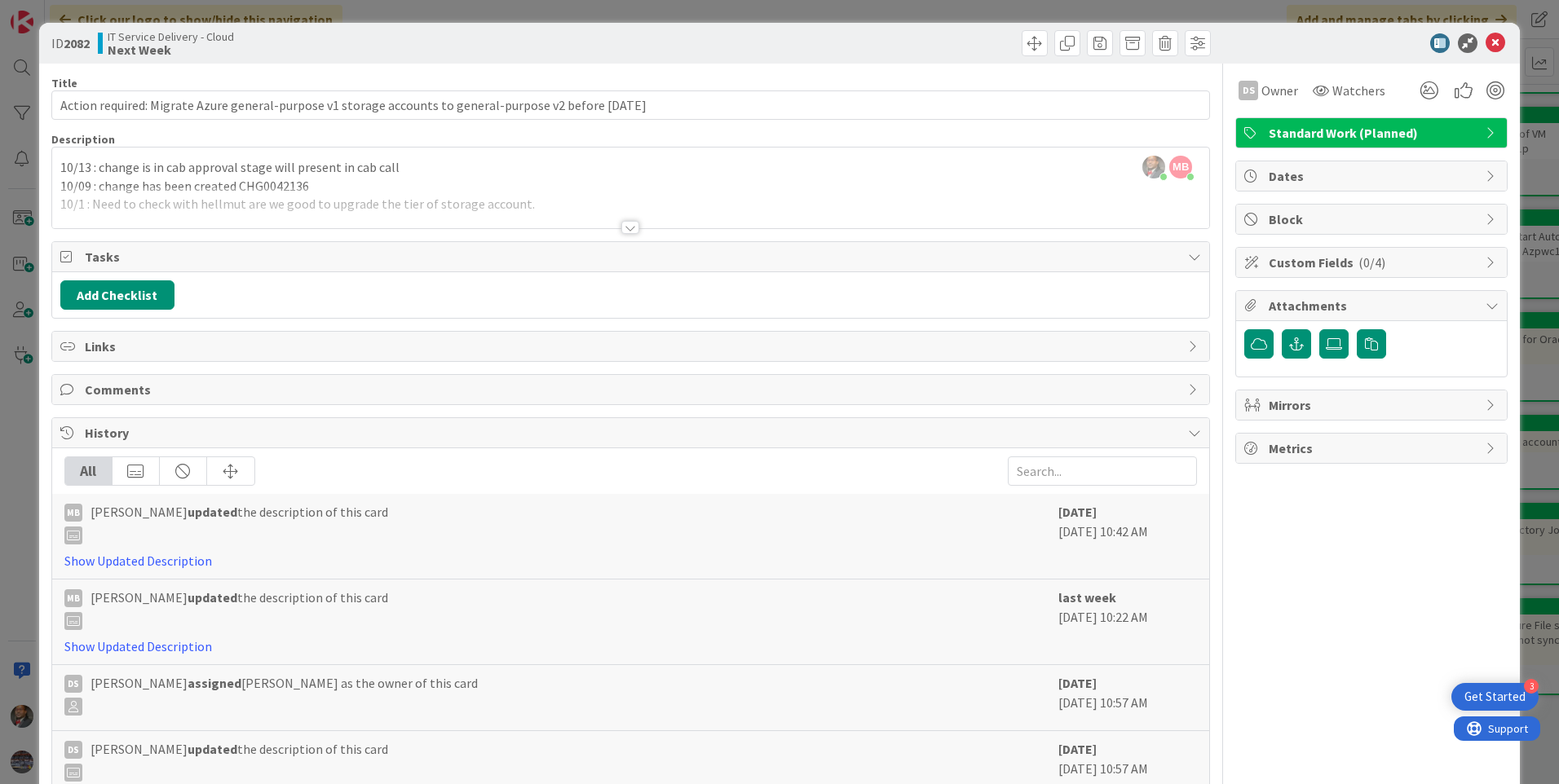
click at [622, 228] on div at bounding box center [630, 227] width 18 height 13
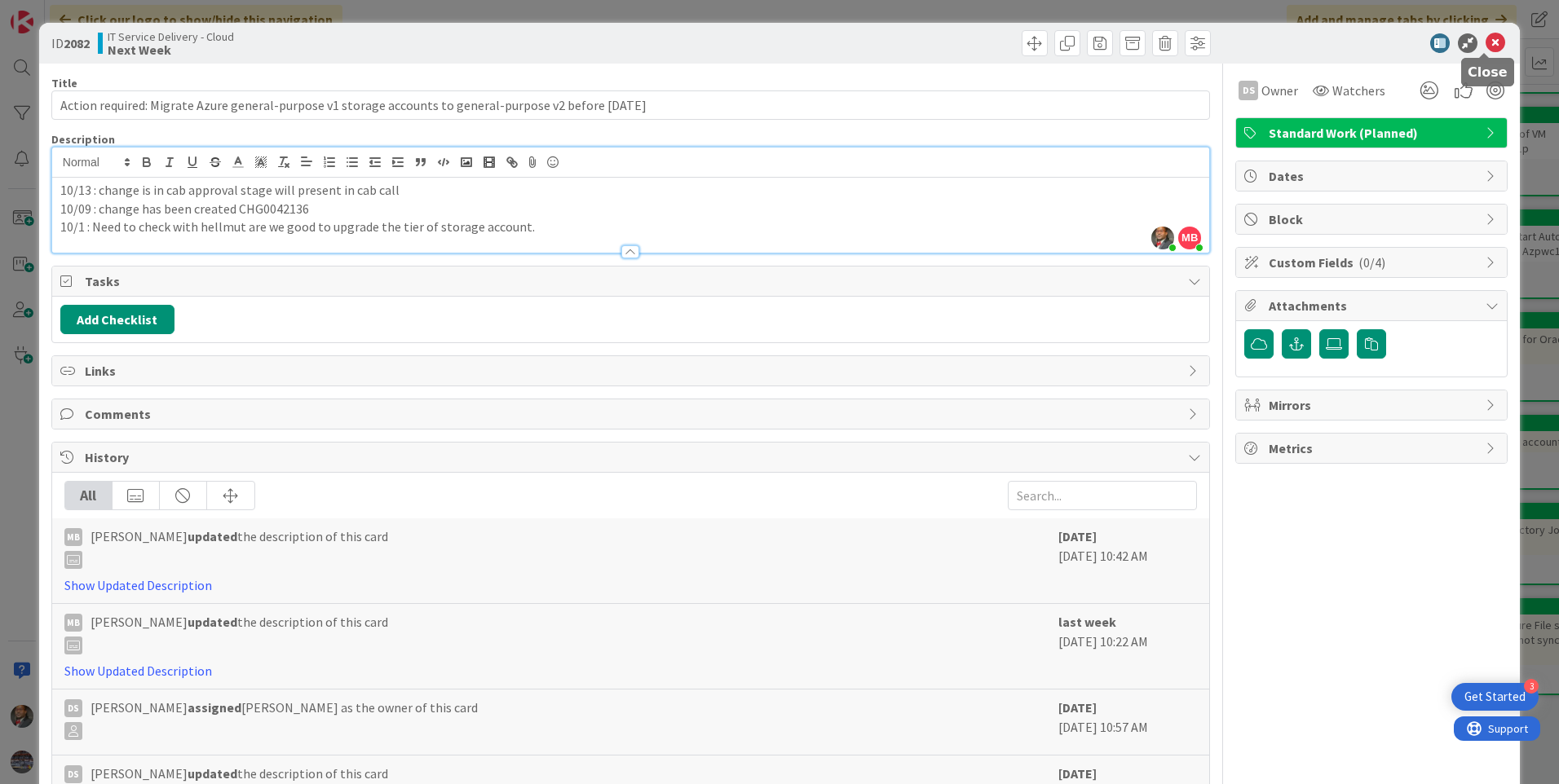
click at [1486, 40] on icon at bounding box center [1495, 43] width 19 height 19
